Goal: Information Seeking & Learning: Learn about a topic

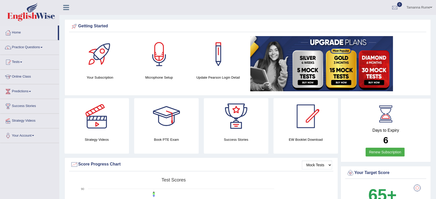
click at [15, 59] on link "Tests" at bounding box center [29, 61] width 59 height 13
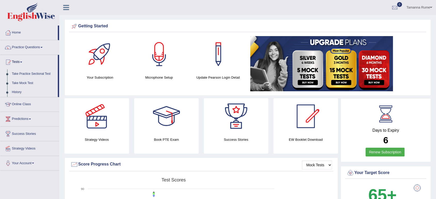
click at [21, 82] on link "Take Mock Test" at bounding box center [34, 83] width 48 height 9
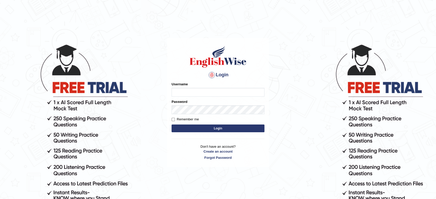
type input "Tamanna05"
click at [245, 131] on button "Login" at bounding box center [217, 129] width 93 height 8
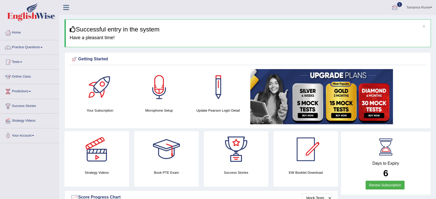
click at [395, 4] on div at bounding box center [395, 8] width 8 height 8
click at [357, 22] on link "EW5 Aug 25, 2025 Exam evaluated" at bounding box center [363, 23] width 71 height 11
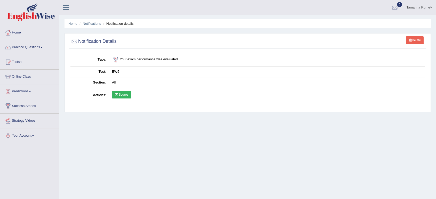
click at [123, 92] on link "Scores" at bounding box center [121, 95] width 19 height 8
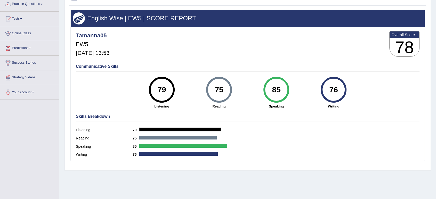
scroll to position [43, 0]
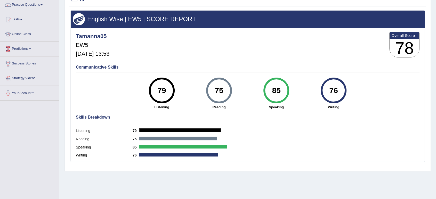
click at [80, 138] on label "Reading" at bounding box center [104, 138] width 57 height 5
click at [216, 102] on div "75" at bounding box center [219, 91] width 26 height 26
click at [35, 3] on link "Practice Questions" at bounding box center [29, 4] width 59 height 13
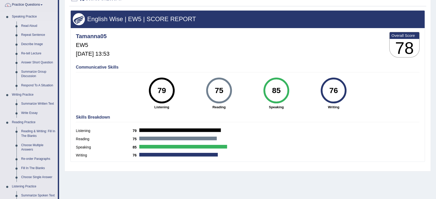
click at [30, 26] on link "Read Aloud" at bounding box center [38, 25] width 39 height 9
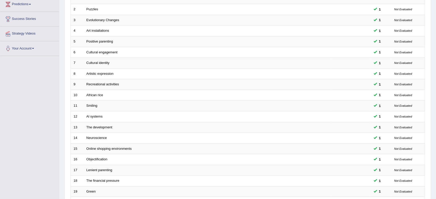
scroll to position [142, 0]
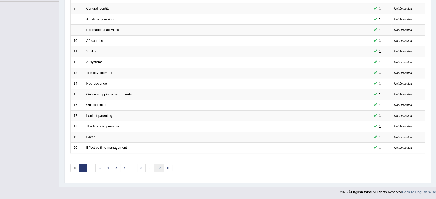
click at [159, 170] on link "10" at bounding box center [158, 168] width 10 height 9
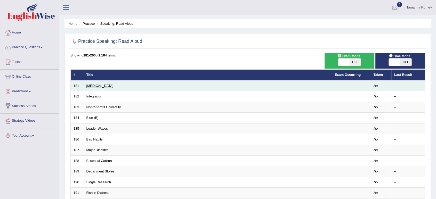
click at [99, 84] on link "Medical Test" at bounding box center [99, 86] width 27 height 4
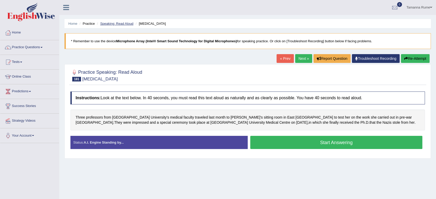
click at [114, 23] on link "Speaking: Read Aloud" at bounding box center [116, 24] width 33 height 4
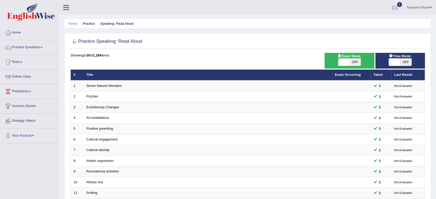
click at [394, 61] on span at bounding box center [394, 62] width 11 height 7
checkbox input "true"
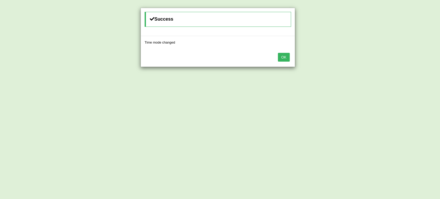
click at [284, 55] on button "OK" at bounding box center [284, 57] width 12 height 9
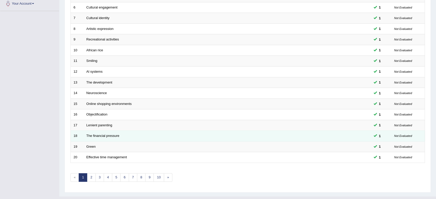
scroll to position [142, 0]
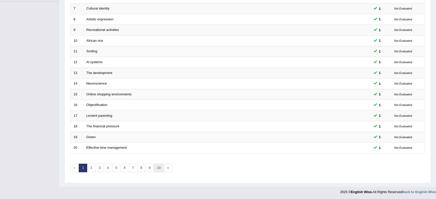
click at [155, 168] on link "10" at bounding box center [158, 168] width 10 height 9
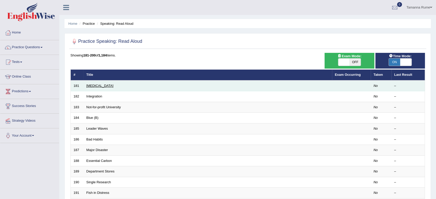
click at [97, 84] on link "[MEDICAL_DATA]" at bounding box center [99, 86] width 27 height 4
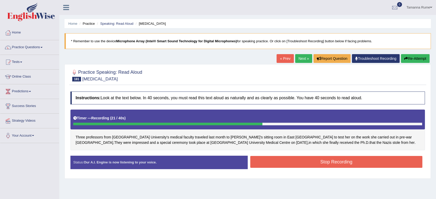
click at [263, 163] on button "Stop Recording" at bounding box center [336, 162] width 172 height 12
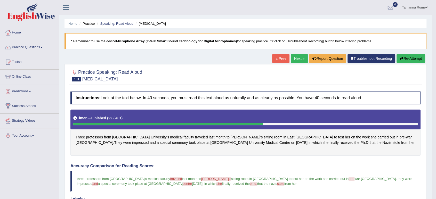
click at [297, 59] on link "Next »" at bounding box center [299, 58] width 17 height 9
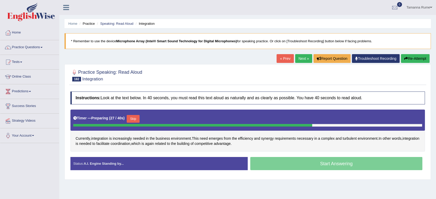
click at [132, 120] on button "Skip" at bounding box center [133, 119] width 13 height 8
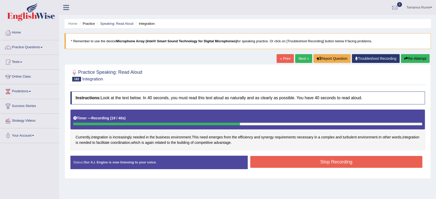
click at [286, 160] on button "Stop Recording" at bounding box center [336, 162] width 172 height 12
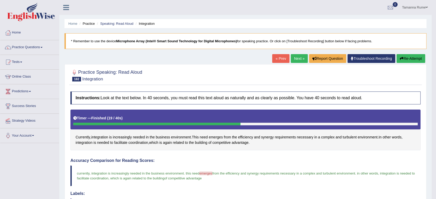
click at [295, 60] on link "Next »" at bounding box center [299, 58] width 17 height 9
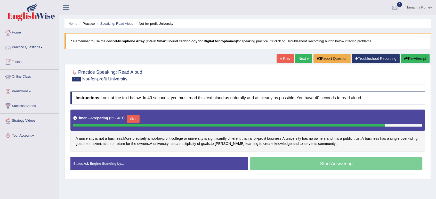
click at [136, 118] on button "Skip" at bounding box center [133, 119] width 13 height 8
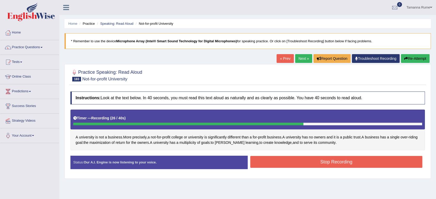
click at [277, 161] on button "Stop Recording" at bounding box center [336, 162] width 172 height 12
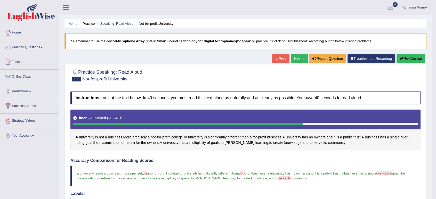
click at [293, 59] on link "Next »" at bounding box center [299, 58] width 17 height 9
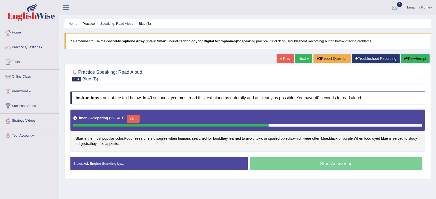
click at [136, 118] on button "Skip" at bounding box center [133, 119] width 13 height 8
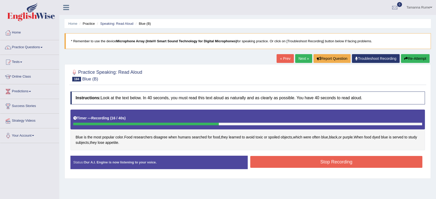
click at [273, 164] on button "Stop Recording" at bounding box center [336, 162] width 172 height 12
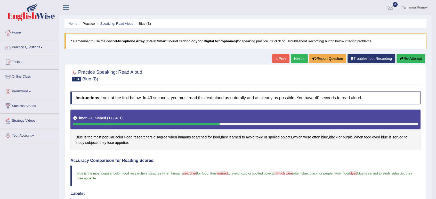
click at [291, 59] on link "Next »" at bounding box center [299, 58] width 17 height 9
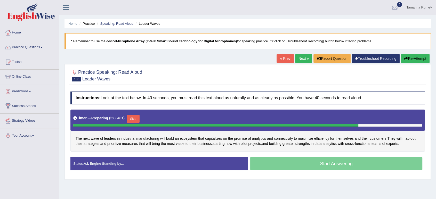
click at [135, 116] on button "Skip" at bounding box center [133, 119] width 13 height 8
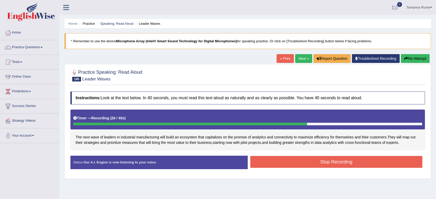
click at [292, 158] on button "Stop Recording" at bounding box center [336, 162] width 172 height 12
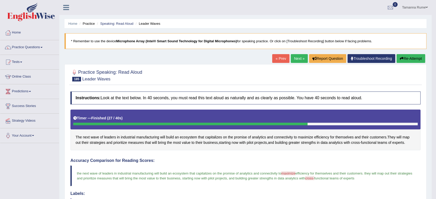
click at [297, 59] on link "Next »" at bounding box center [299, 58] width 17 height 9
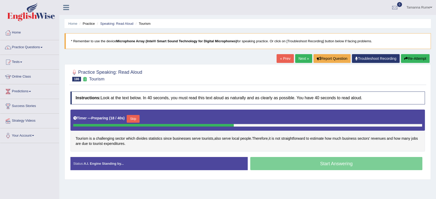
click at [133, 120] on button "Skip" at bounding box center [133, 119] width 13 height 8
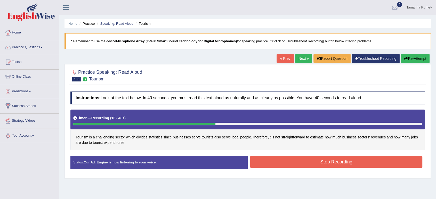
click at [364, 164] on button "Stop Recording" at bounding box center [336, 162] width 172 height 12
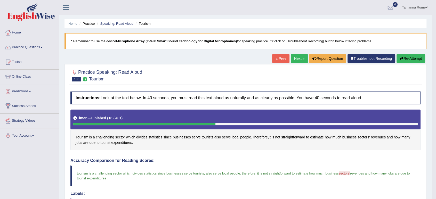
click at [294, 55] on link "Next »" at bounding box center [299, 58] width 17 height 9
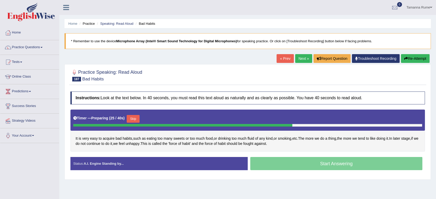
click at [320, 164] on div "Start Answering" at bounding box center [336, 164] width 177 height 14
click at [133, 118] on button "Skip" at bounding box center [133, 119] width 13 height 8
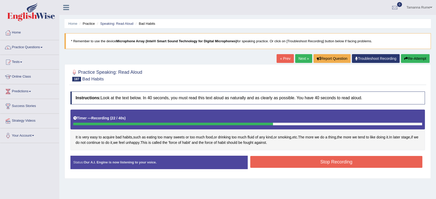
click at [311, 162] on button "Stop Recording" at bounding box center [336, 162] width 172 height 12
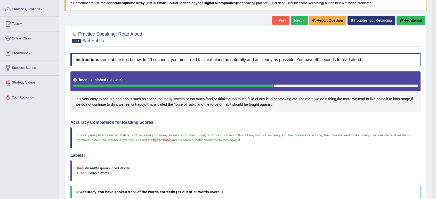
scroll to position [29, 0]
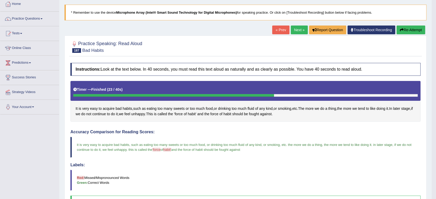
click at [295, 32] on link "Next »" at bounding box center [299, 30] width 17 height 9
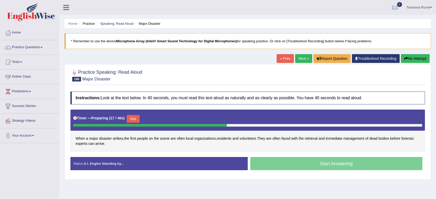
drag, startPoint x: 132, startPoint y: 119, endPoint x: 116, endPoint y: 120, distance: 16.3
click at [133, 120] on button "Skip" at bounding box center [133, 119] width 13 height 8
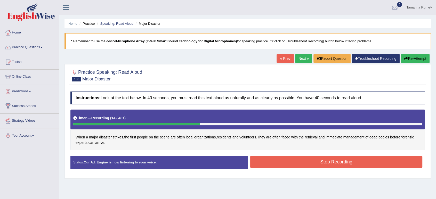
click at [281, 164] on button "Stop Recording" at bounding box center [336, 162] width 172 height 12
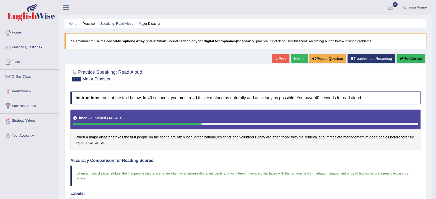
click at [300, 58] on link "Next »" at bounding box center [299, 58] width 17 height 9
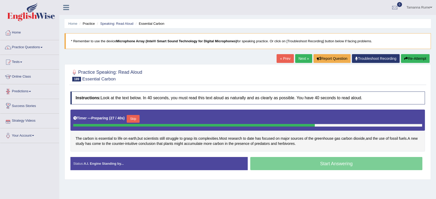
click at [132, 117] on button "Skip" at bounding box center [133, 119] width 13 height 8
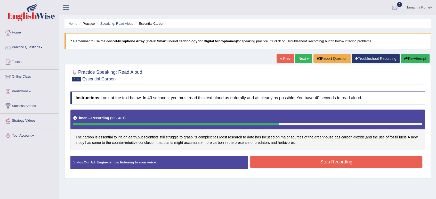
click at [281, 160] on button "Stop Recording" at bounding box center [336, 162] width 172 height 12
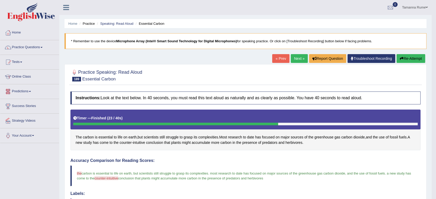
click at [291, 57] on link "Next »" at bounding box center [299, 58] width 17 height 9
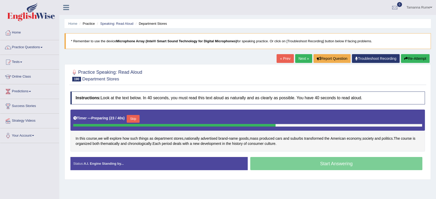
click at [138, 119] on button "Skip" at bounding box center [133, 119] width 13 height 8
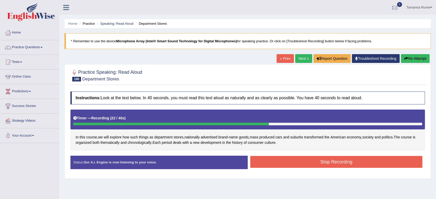
click at [284, 160] on button "Stop Recording" at bounding box center [336, 162] width 172 height 12
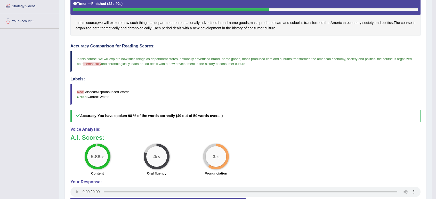
scroll to position [153, 0]
